Goal: Find specific page/section: Find specific page/section

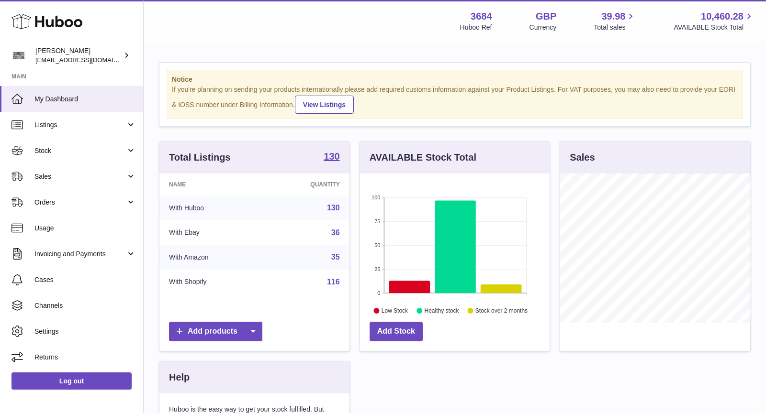
scroll to position [149, 190]
click at [83, 176] on span "Sales" at bounding box center [79, 176] width 91 height 9
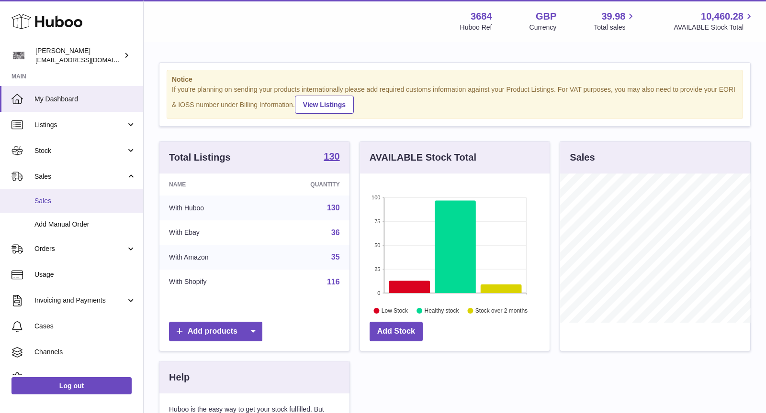
click at [76, 202] on span "Sales" at bounding box center [84, 201] width 101 height 9
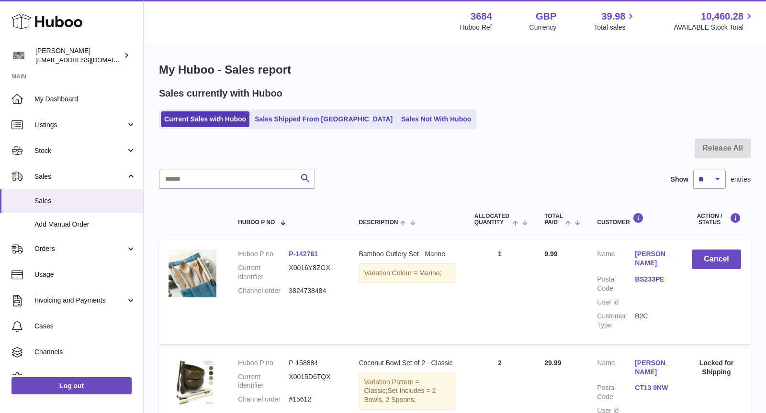
click at [315, 115] on link "Sales Shipped From [GEOGRAPHIC_DATA]" at bounding box center [323, 120] width 145 height 16
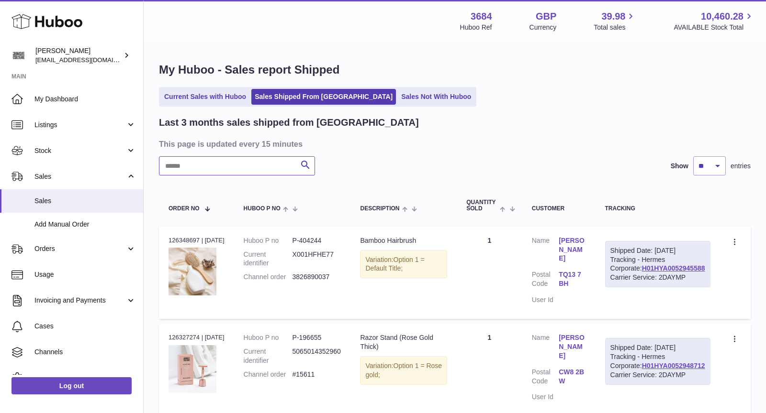
click at [233, 170] on input "text" at bounding box center [237, 165] width 156 height 19
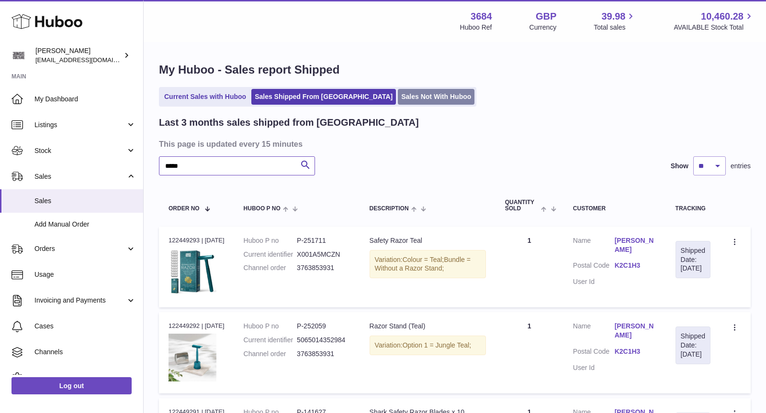
type input "*****"
click at [398, 92] on link "Sales Not With Huboo" at bounding box center [436, 97] width 77 height 16
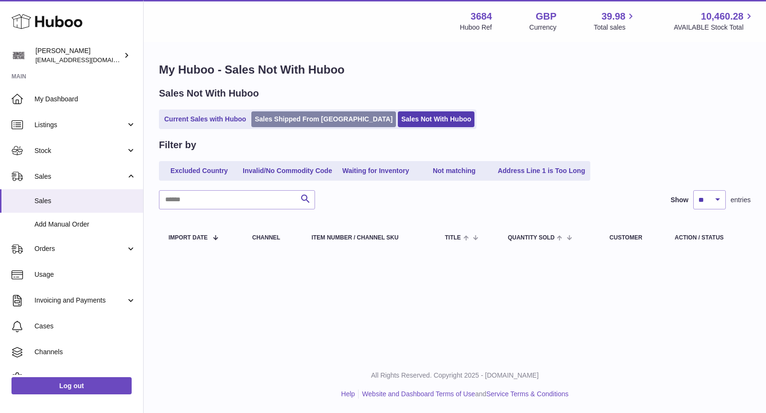
click at [293, 121] on link "Sales Shipped From [GEOGRAPHIC_DATA]" at bounding box center [323, 120] width 145 height 16
